Goal: Find specific page/section: Find specific page/section

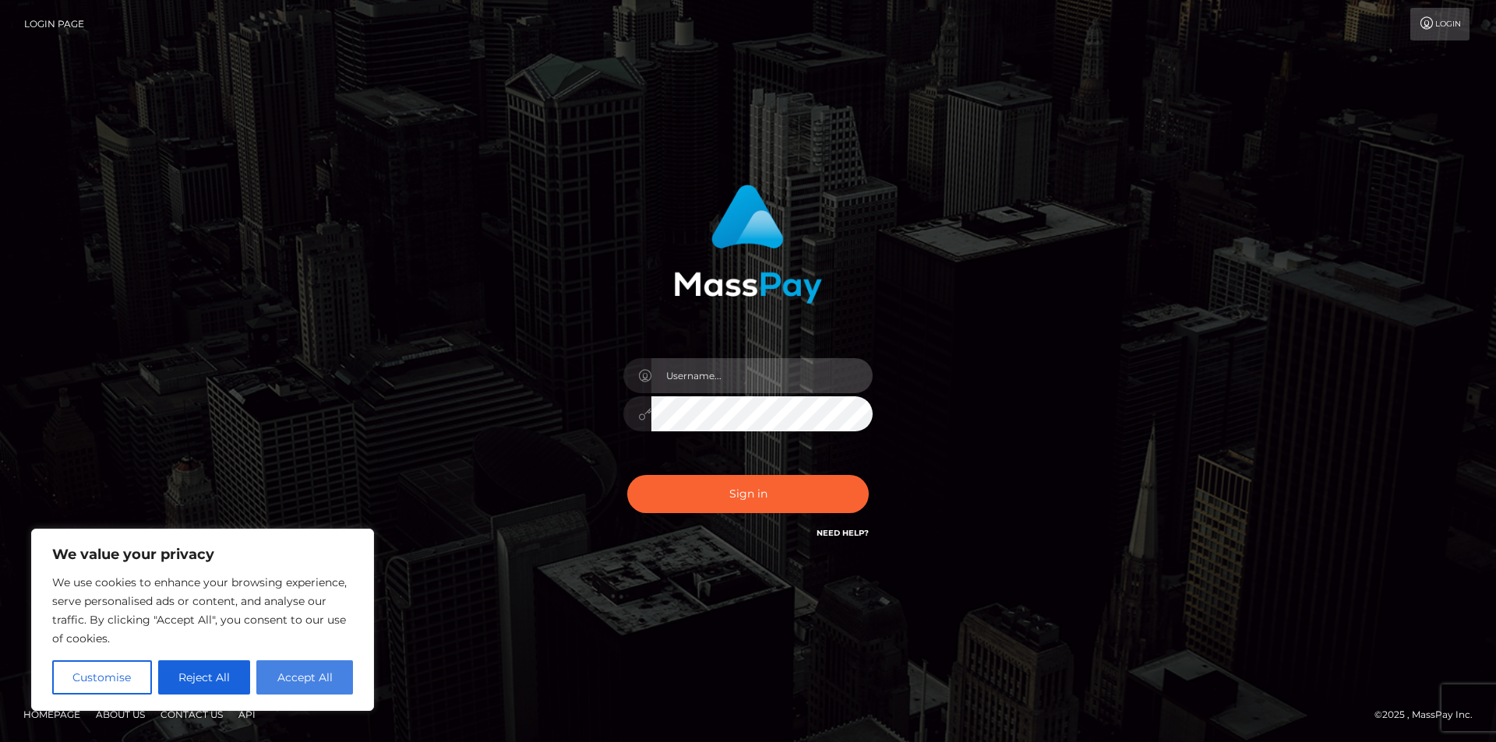
type input "FelipeGVN"
click at [317, 672] on button "Accept All" at bounding box center [304, 678] width 97 height 34
checkbox input "true"
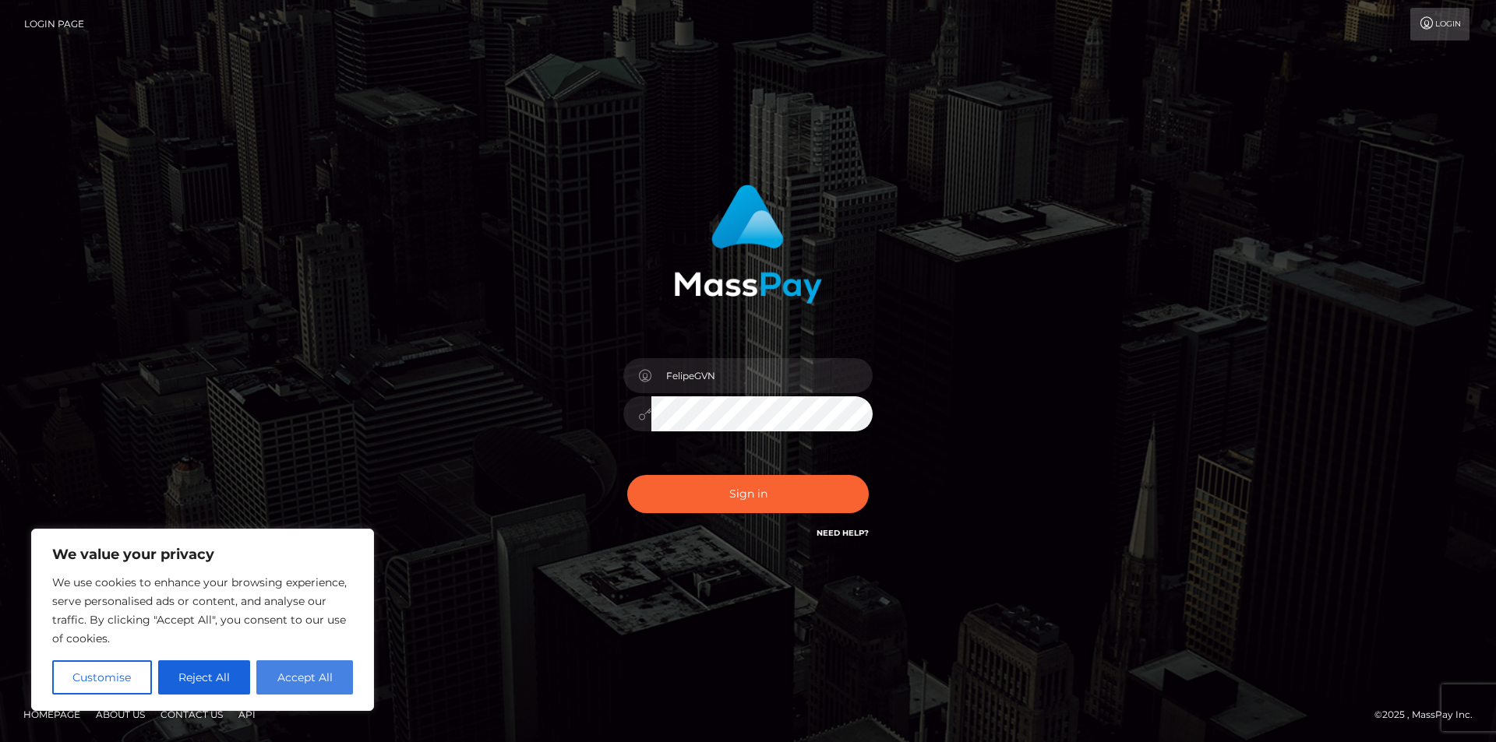
checkbox input "true"
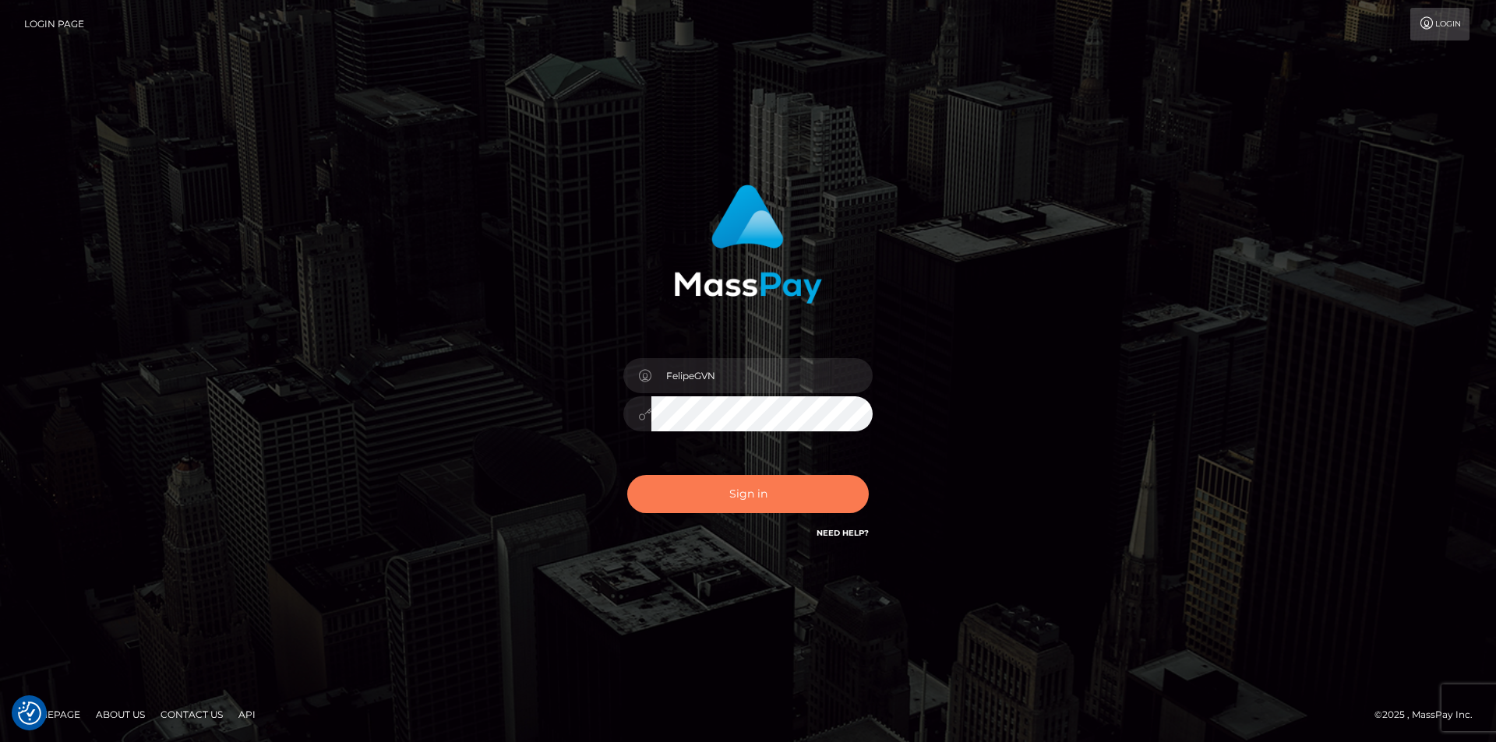
click at [757, 492] on button "Sign in" at bounding box center [747, 494] width 241 height 38
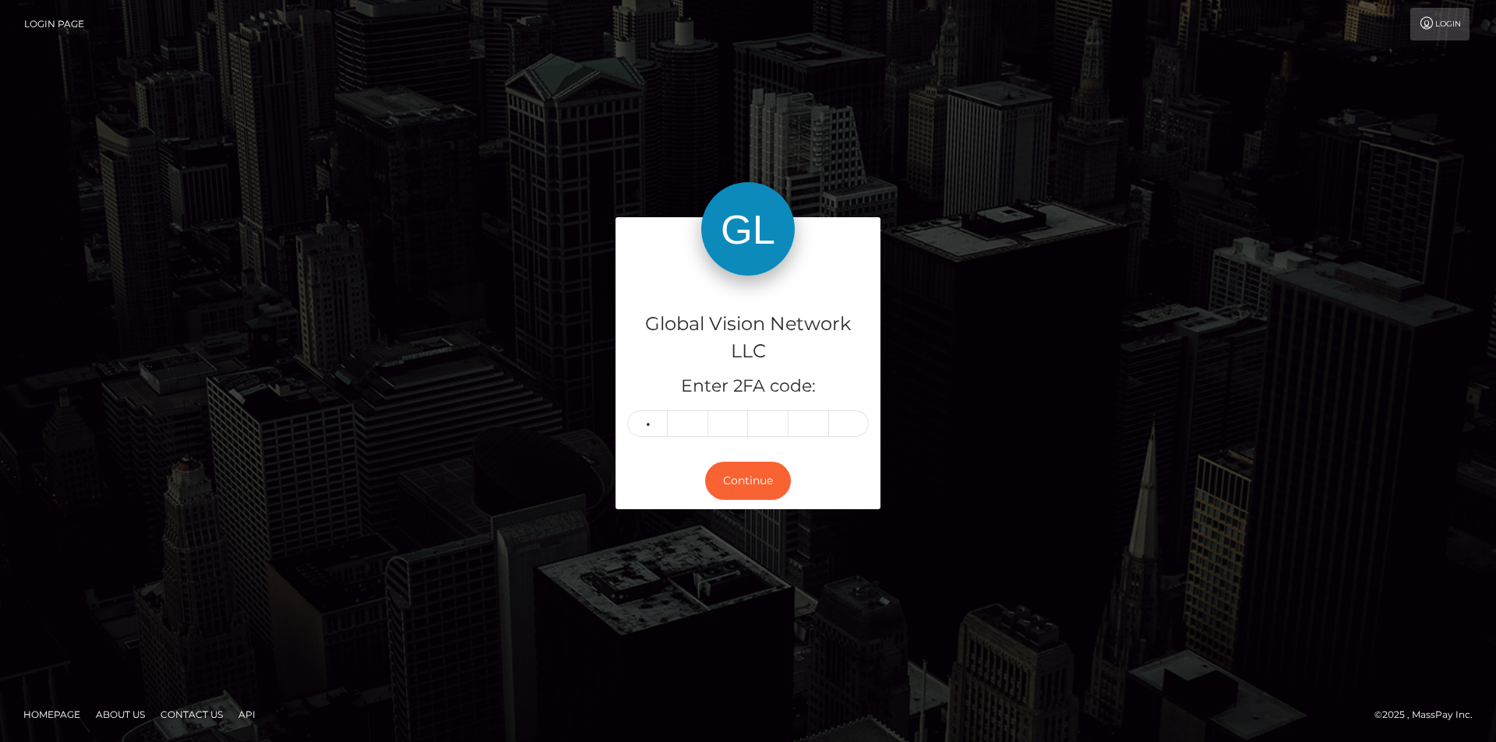
type input "3"
type input "5"
type input "3"
type input "5"
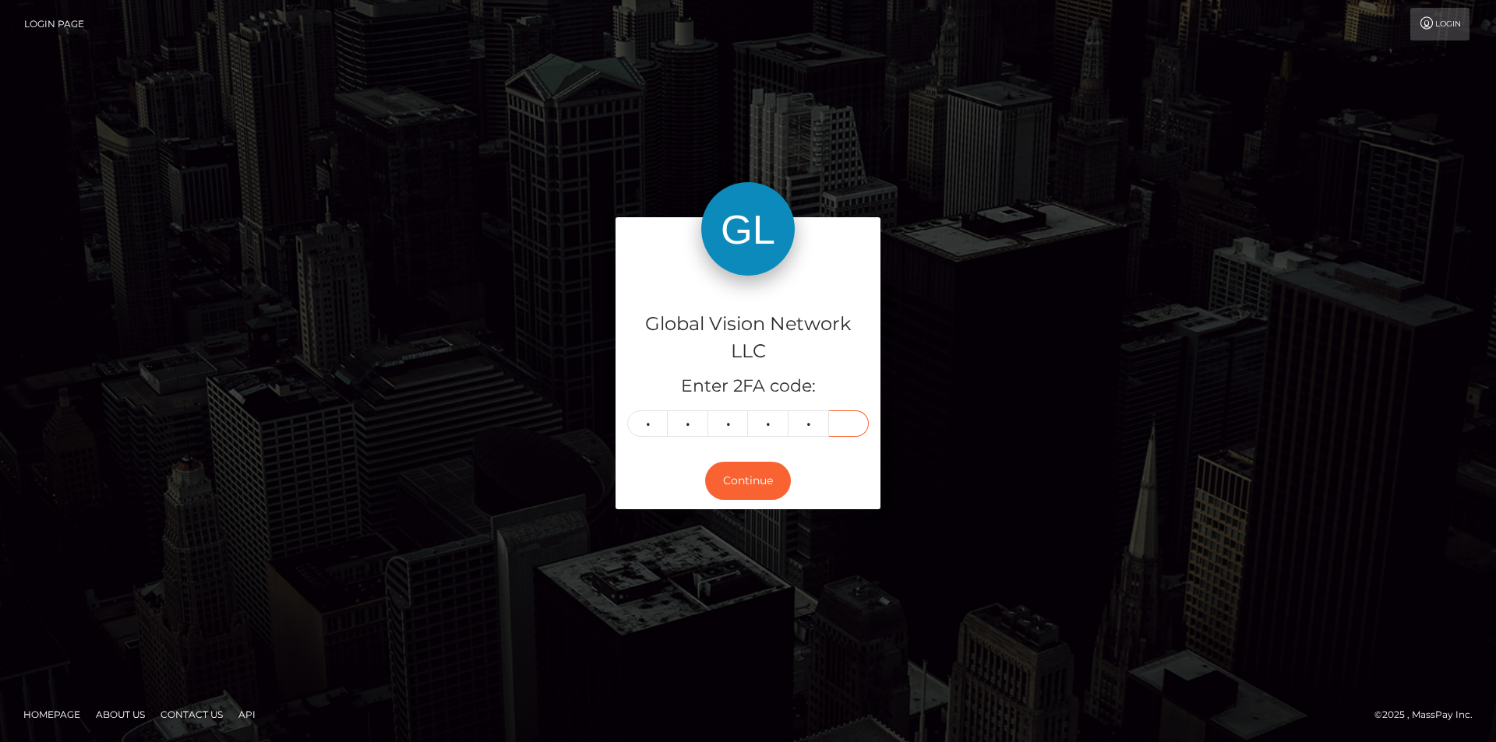
type input "2"
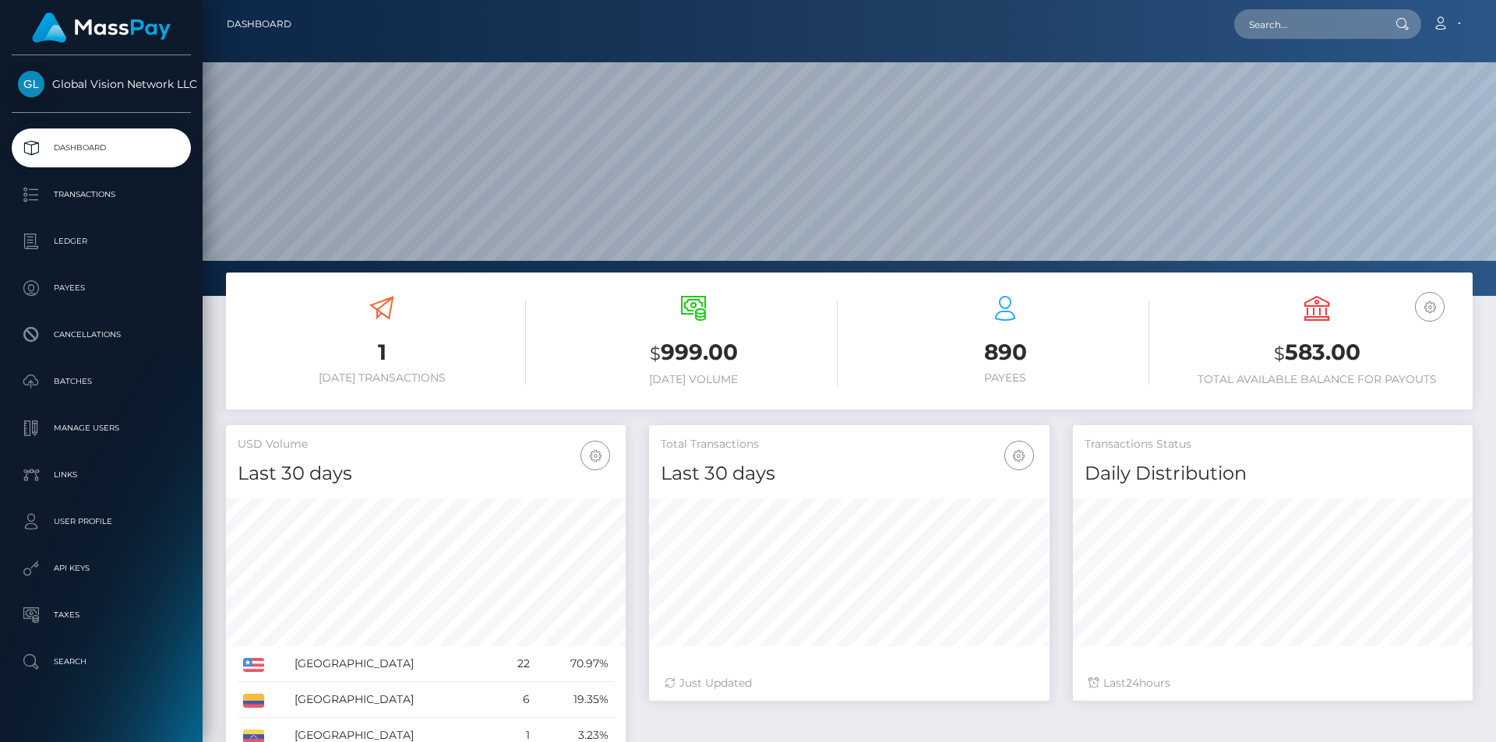
scroll to position [277, 400]
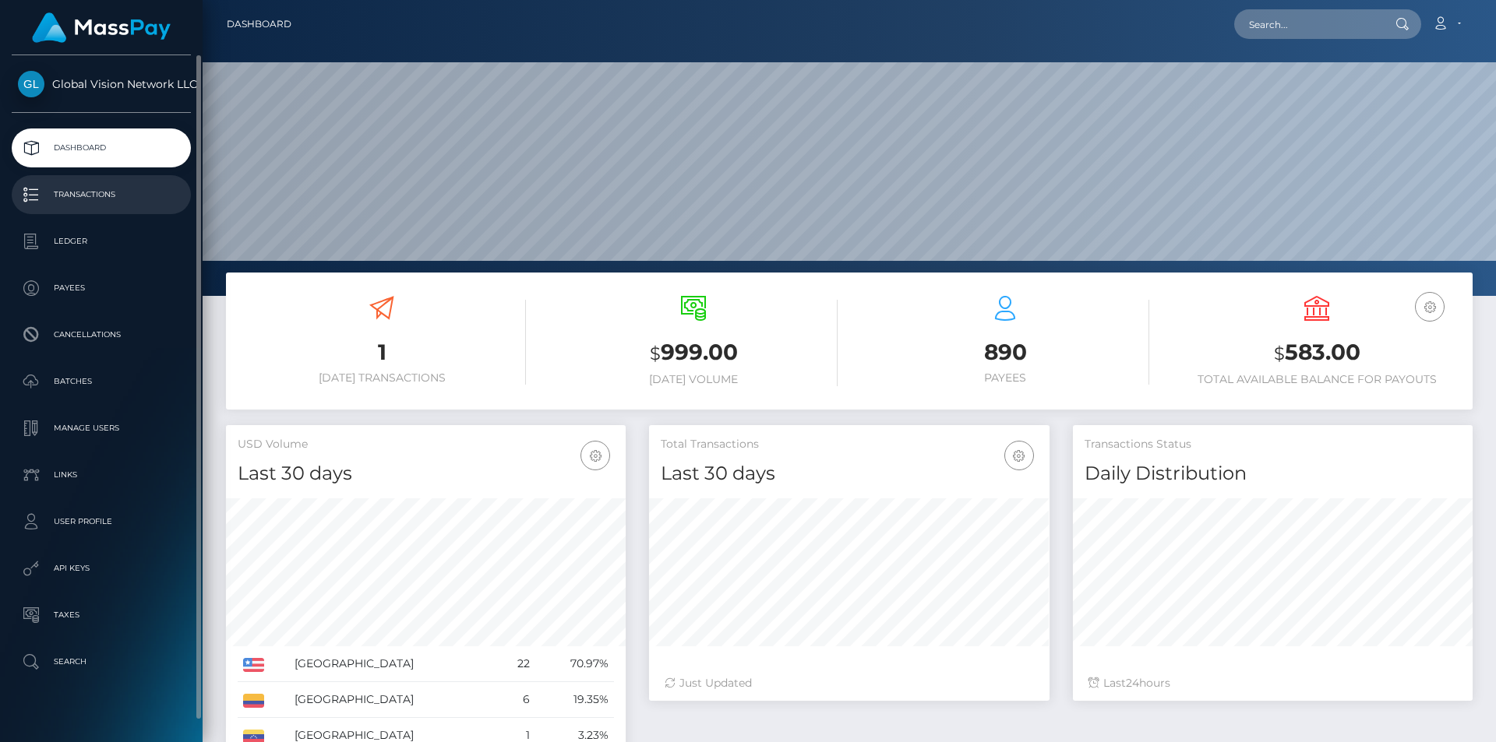
click at [113, 199] on p "Transactions" at bounding box center [101, 194] width 167 height 23
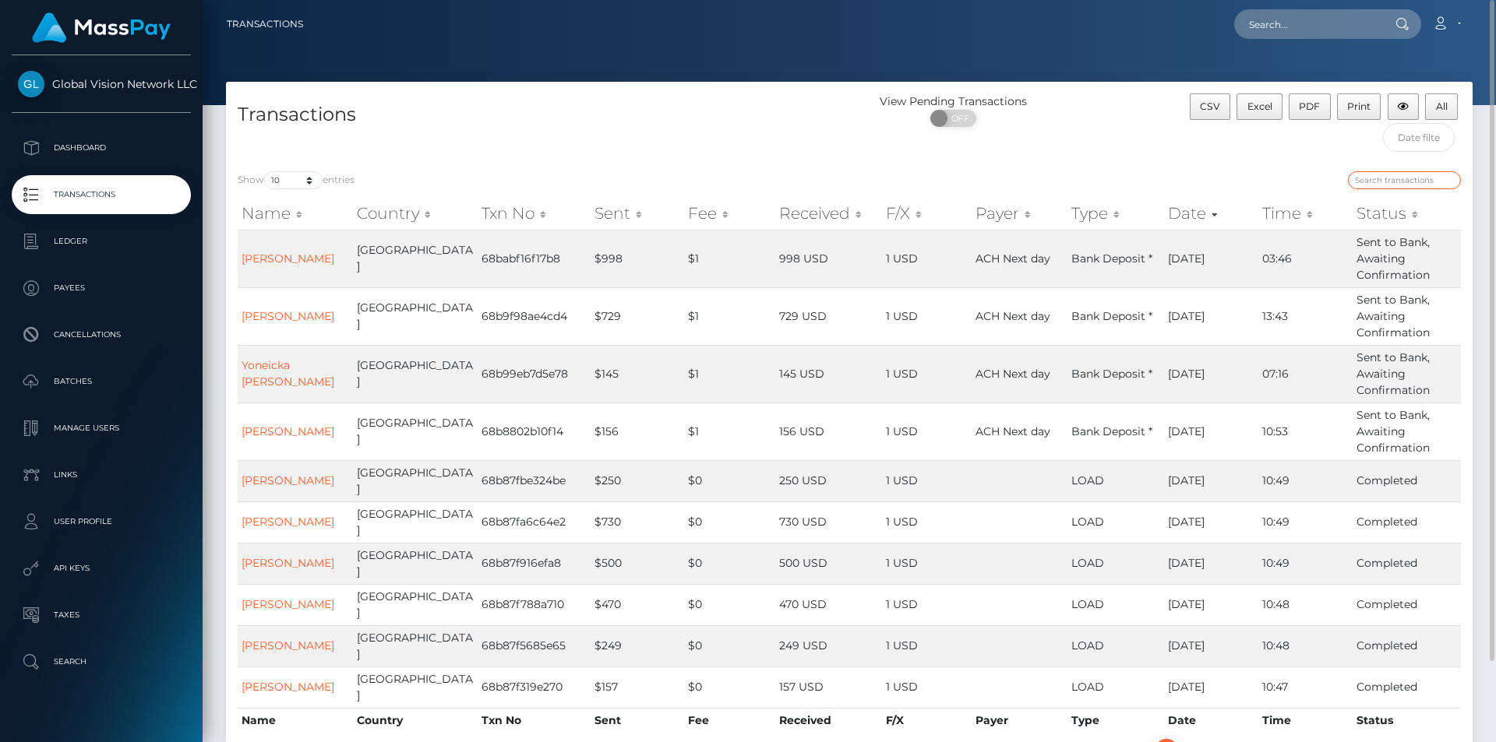
click at [1376, 181] on input "search" at bounding box center [1404, 180] width 113 height 18
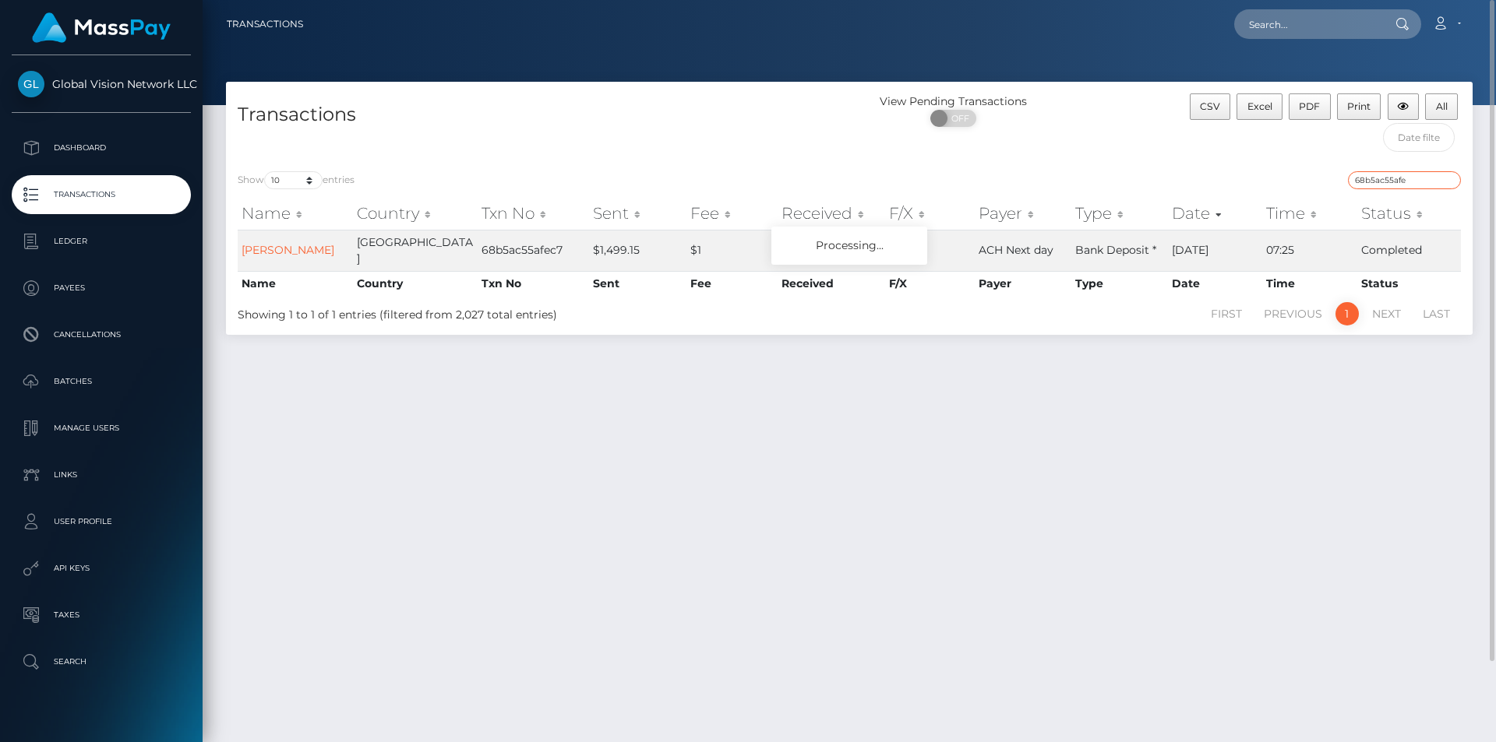
type input "68b5ac55afec"
